Goal: Find specific page/section: Find specific page/section

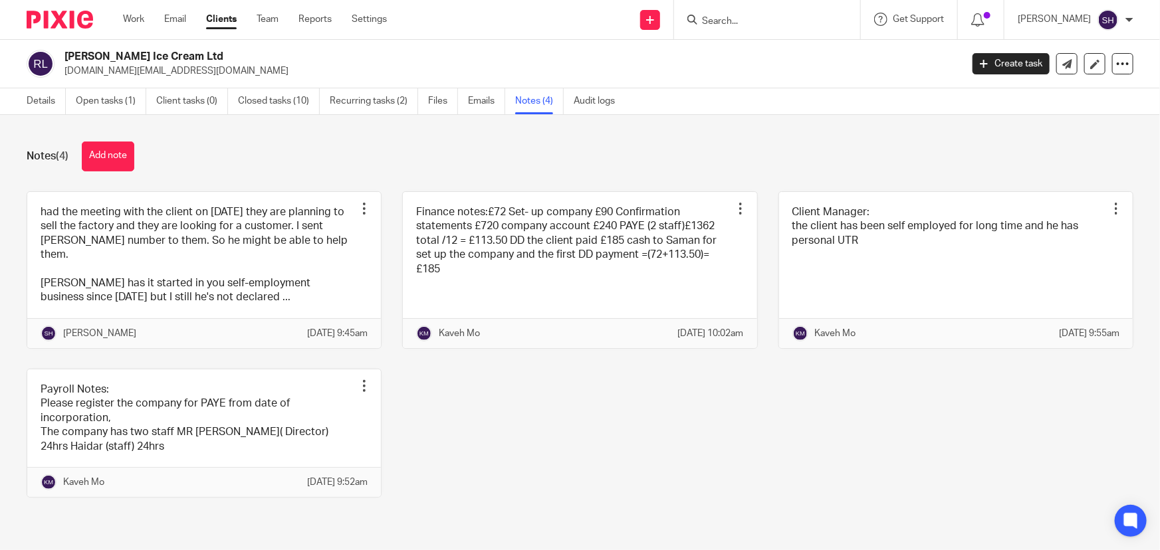
click at [757, 19] on input "Search" at bounding box center [760, 22] width 120 height 12
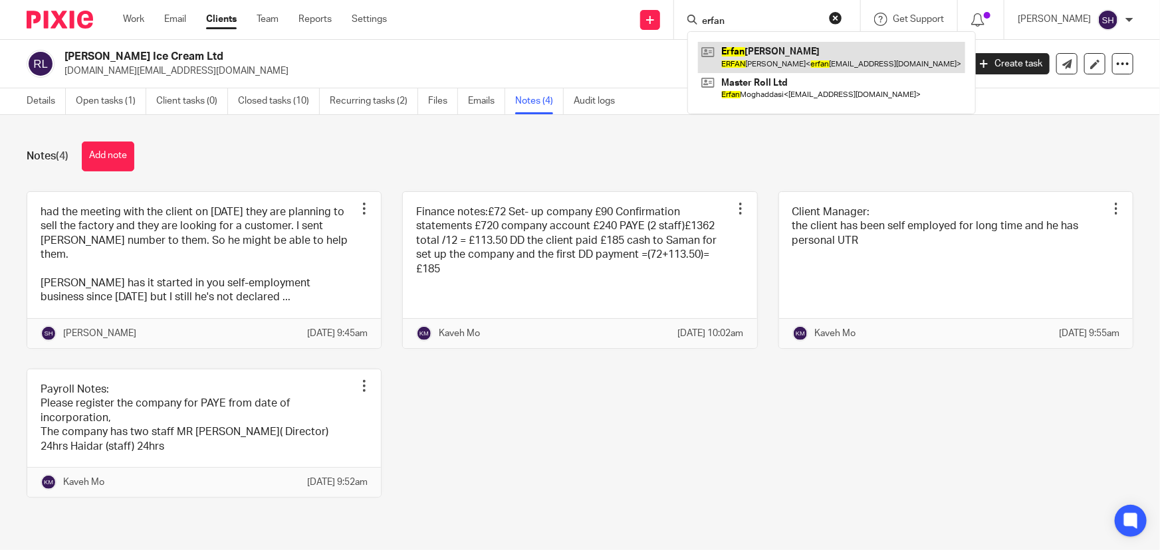
type input "erfan"
click at [777, 51] on link at bounding box center [831, 57] width 267 height 31
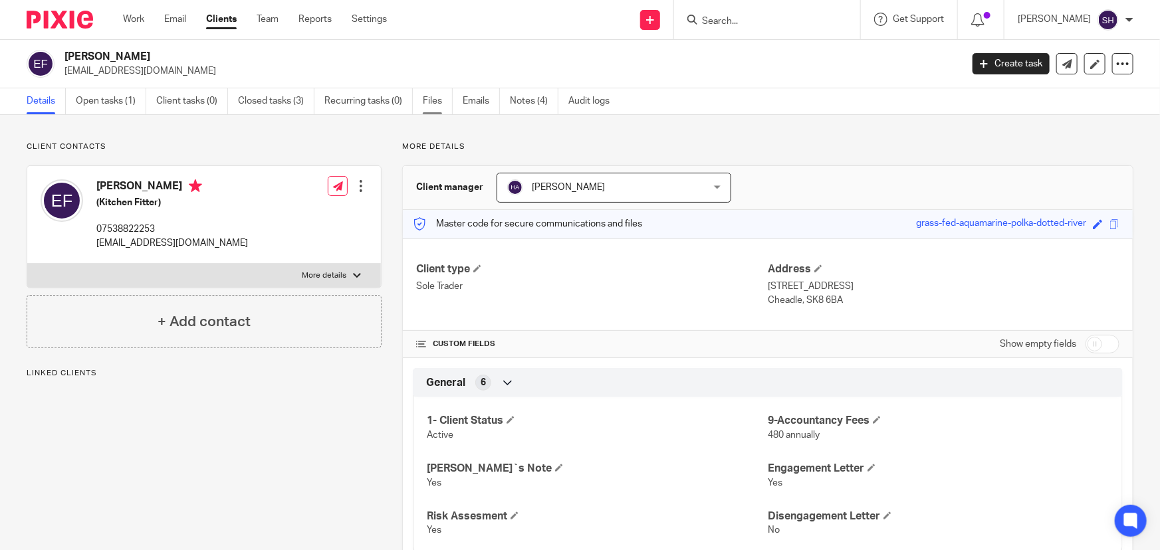
click at [429, 101] on link "Files" at bounding box center [438, 101] width 30 height 26
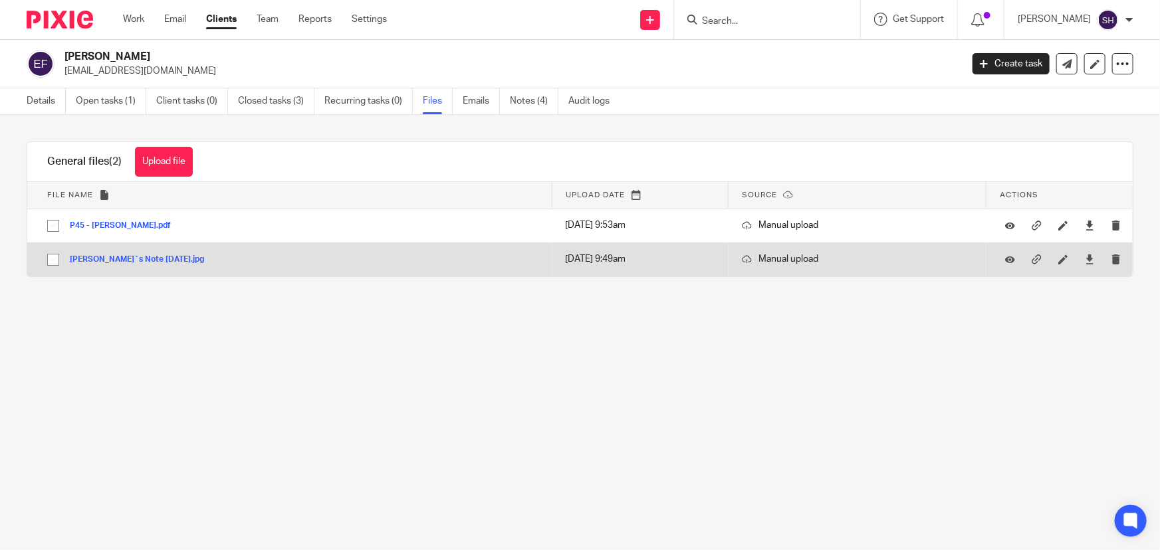
click at [108, 260] on button "[PERSON_NAME]`s Note [DATE].jpg" at bounding box center [142, 259] width 144 height 9
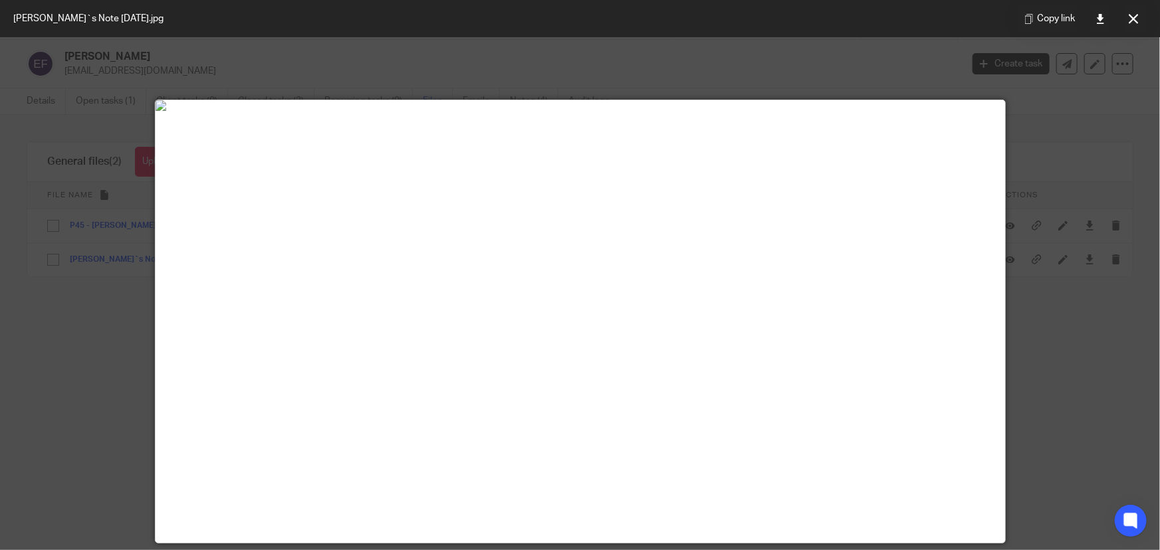
click at [1073, 293] on div at bounding box center [580, 275] width 1160 height 550
click at [1132, 27] on button at bounding box center [1133, 18] width 27 height 27
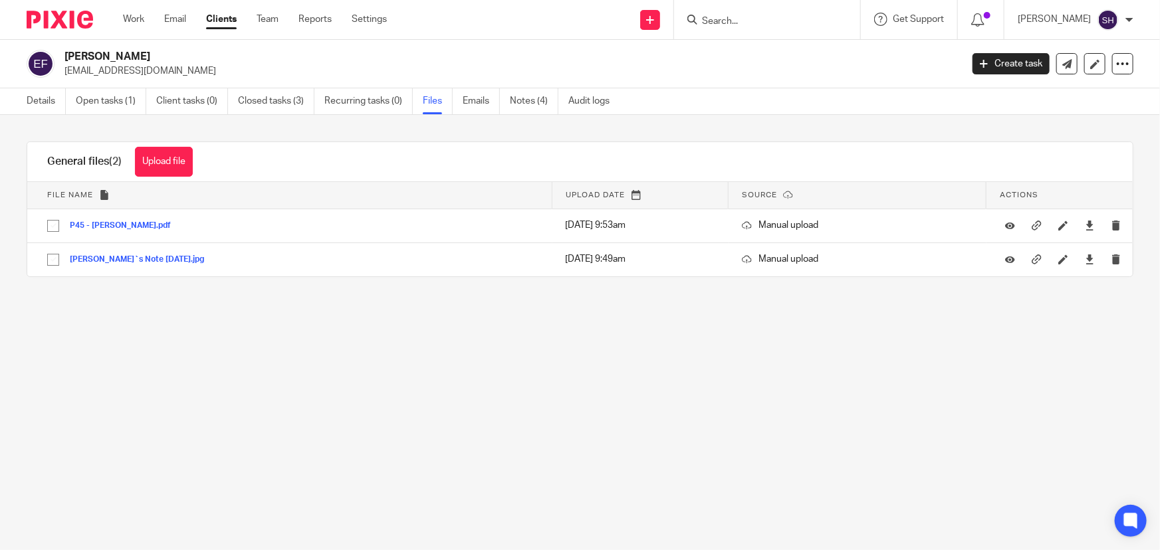
click at [761, 19] on input "Search" at bounding box center [760, 22] width 120 height 12
drag, startPoint x: 64, startPoint y: 54, endPoint x: 102, endPoint y: 54, distance: 37.9
click at [102, 54] on h2 "[PERSON_NAME]" at bounding box center [419, 57] width 710 height 14
copy h2 "Erfan F"
